Goal: Contribute content: Contribute content

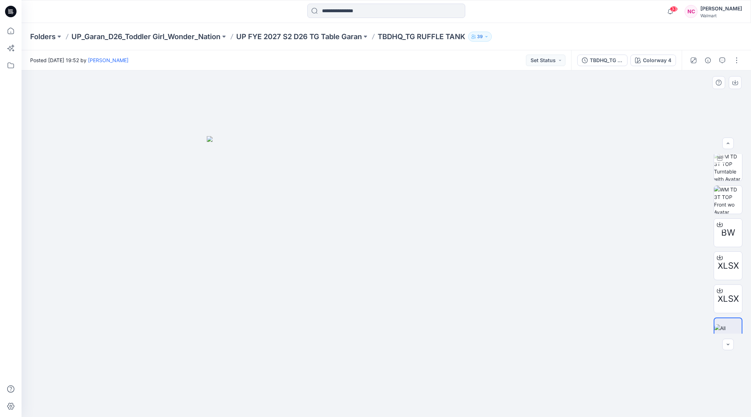
scroll to position [47, 0]
click at [613, 63] on div "TBDHQ_TG RUFFLE TANK_TG3026-R5_8.18.25" at bounding box center [606, 60] width 33 height 8
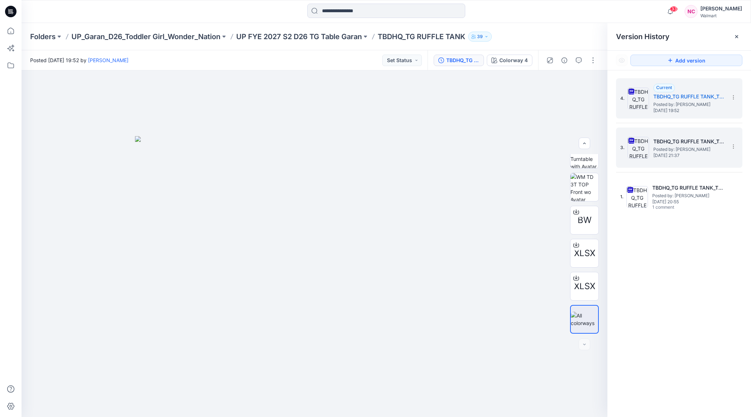
click at [693, 166] on div "3. TBDHQ_TG RUFFLE TANK_TG3026-R3_7.22.25 Posted by: Tshara Payne Friday, July …" at bounding box center [679, 147] width 126 height 40
click at [698, 163] on div "3. TBDHQ_TG RUFFLE TANK_TG3026-R3_7.22.25 Posted by: Tshara Payne Friday, July …" at bounding box center [675, 147] width 108 height 34
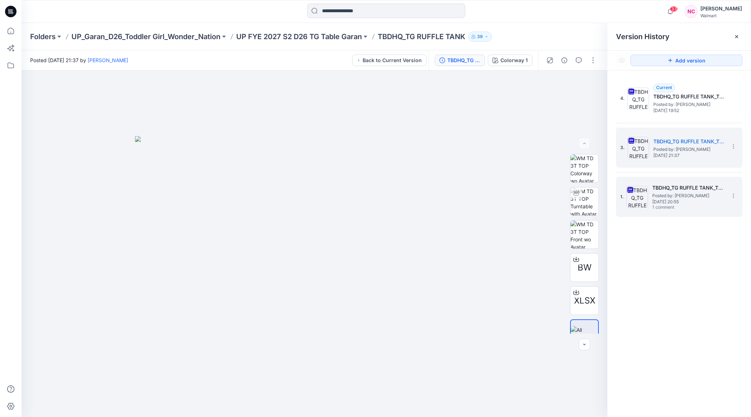
click at [684, 205] on span "1 comment" at bounding box center [678, 208] width 50 height 6
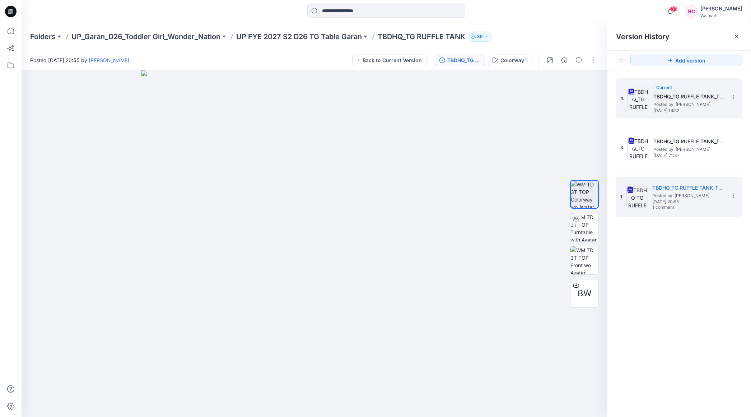
click at [677, 103] on span "Posted by: [PERSON_NAME]" at bounding box center [690, 104] width 72 height 7
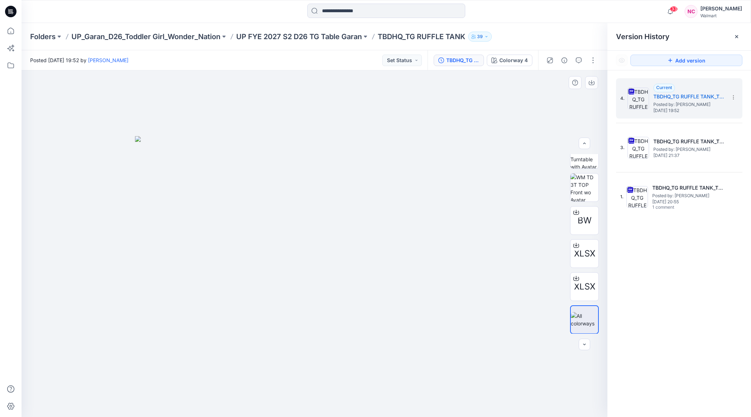
scroll to position [47, 0]
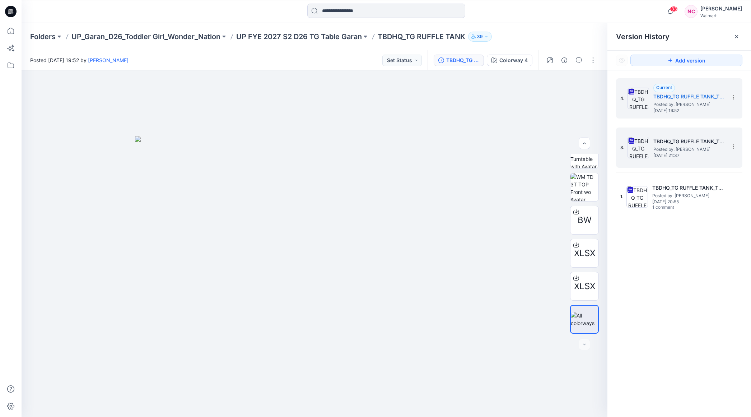
click at [658, 159] on div "3. TBDHQ_TG RUFFLE TANK_TG3026-R3_7.22.25 Posted by: Tshara Payne Friday, July …" at bounding box center [675, 147] width 108 height 34
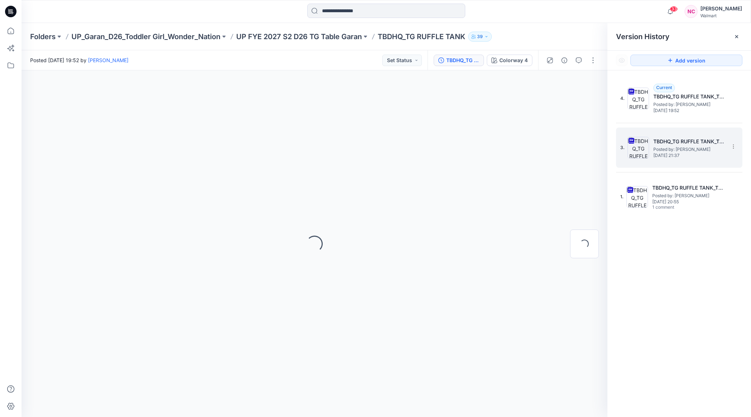
scroll to position [0, 0]
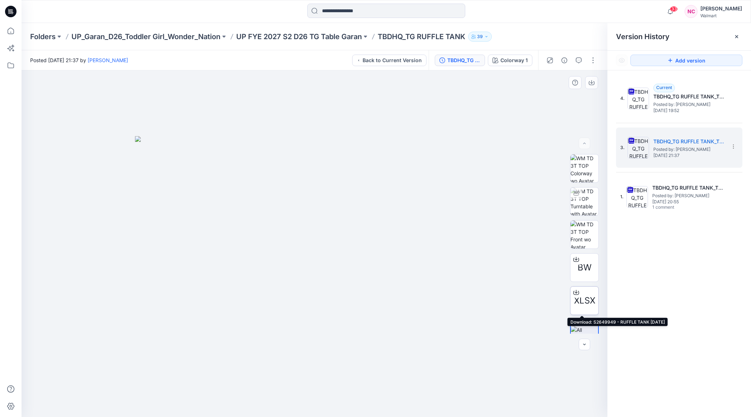
click at [589, 297] on span "XLSX" at bounding box center [584, 300] width 21 height 13
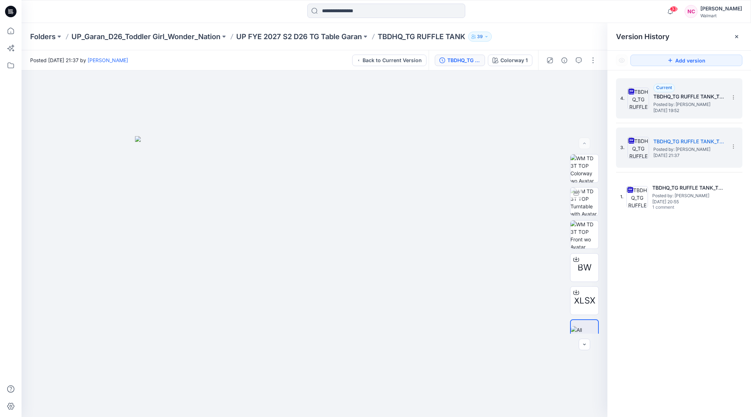
click at [682, 102] on span "Posted by: [PERSON_NAME]" at bounding box center [690, 104] width 72 height 7
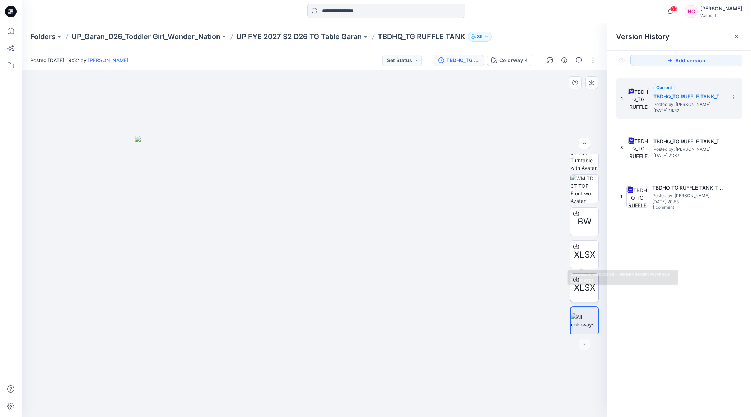
scroll to position [47, 0]
click at [574, 287] on span "XLSX" at bounding box center [584, 286] width 21 height 13
click at [586, 251] on span "XLSX" at bounding box center [584, 253] width 21 height 13
click at [590, 63] on button "button" at bounding box center [593, 60] width 11 height 11
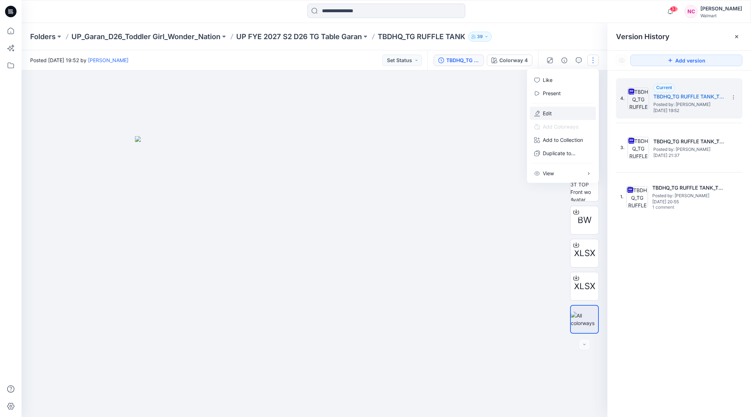
click at [555, 115] on button "Edit" at bounding box center [563, 113] width 66 height 13
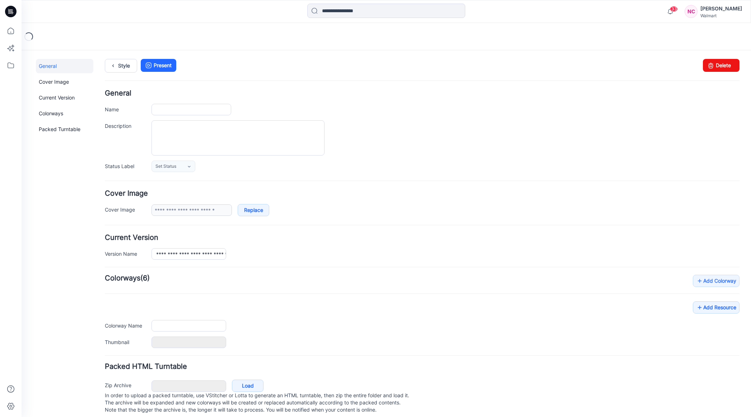
type input "**********"
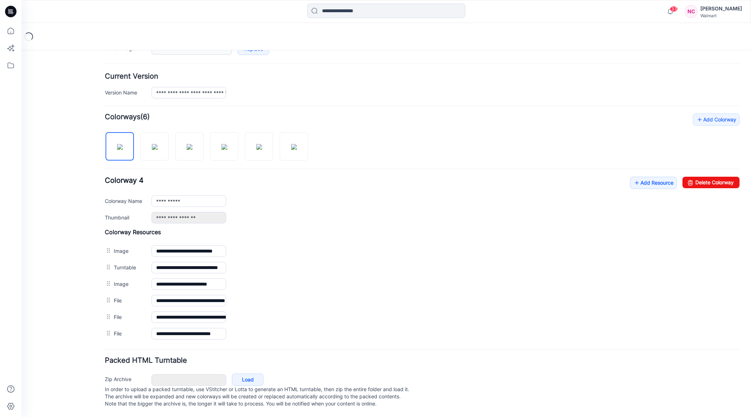
scroll to position [165, 0]
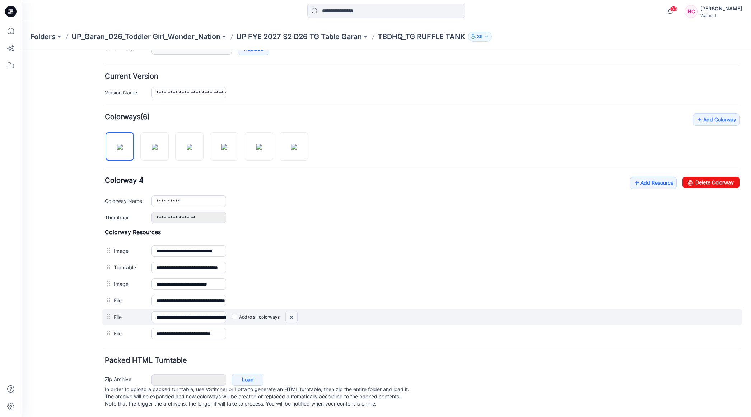
click at [22, 50] on img at bounding box center [22, 50] width 0 height 0
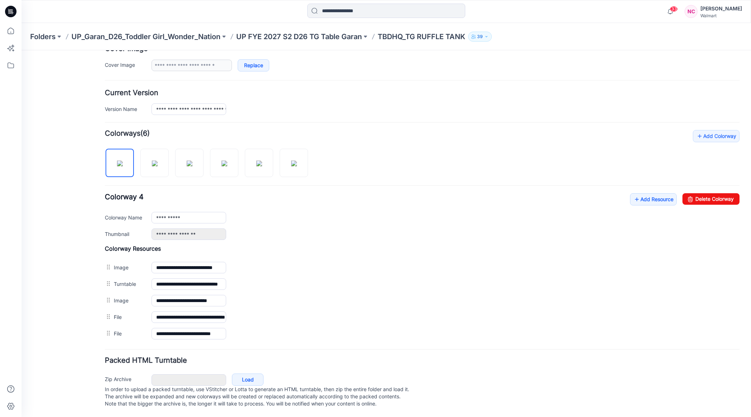
scroll to position [149, 0]
click at [421, 35] on p "TBDHQ_TG RUFFLE TANK" at bounding box center [422, 37] width 88 height 10
click at [305, 34] on p "UP FYE 2027 S2 D26 TG Table Garan" at bounding box center [299, 37] width 126 height 10
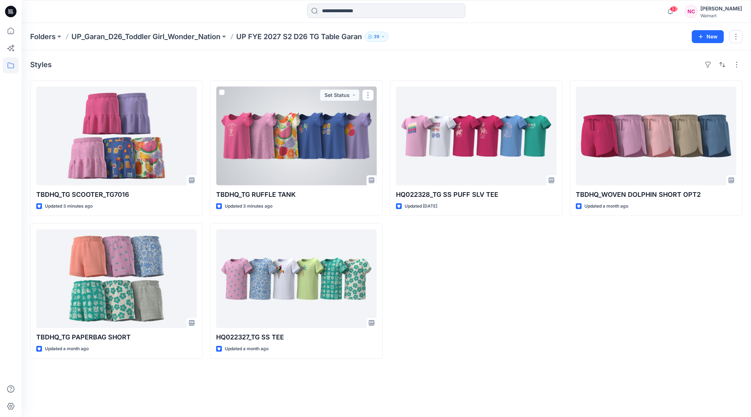
click at [293, 148] on div at bounding box center [296, 136] width 161 height 99
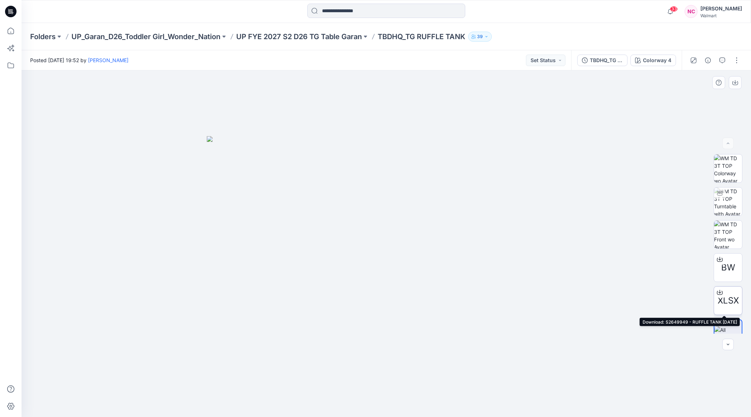
click at [725, 300] on span "XLSX" at bounding box center [728, 300] width 21 height 13
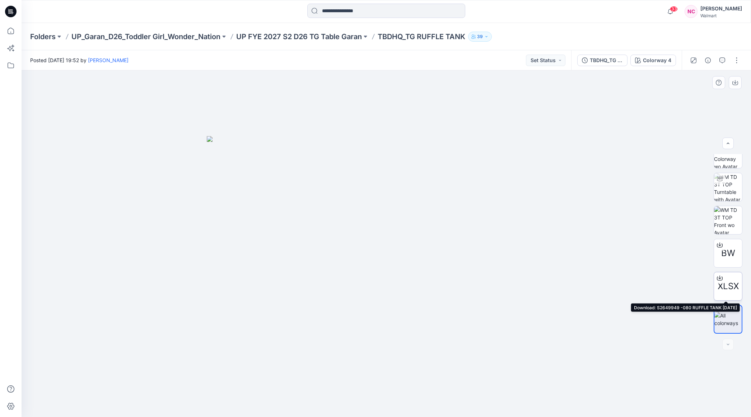
click at [736, 289] on span "XLSX" at bounding box center [728, 286] width 21 height 13
